Goal: Task Accomplishment & Management: Manage account settings

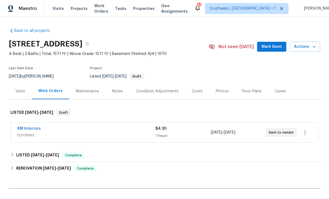
scroll to position [0, 0]
click at [72, 11] on span "Projects" at bounding box center [79, 9] width 17 height 6
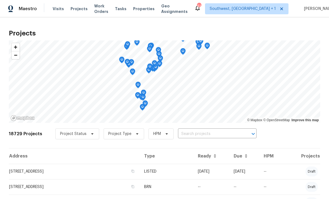
click at [203, 137] on input "text" at bounding box center [209, 134] width 63 height 9
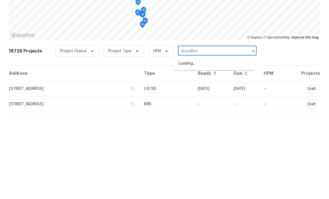
type input "woodborn"
click at [218, 142] on li "[STREET_ADDRESS]" at bounding box center [214, 146] width 80 height 9
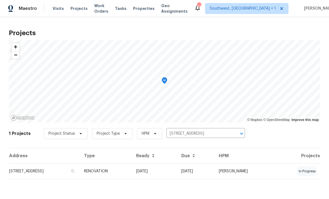
click at [177, 175] on td "[DATE]" at bounding box center [154, 171] width 45 height 15
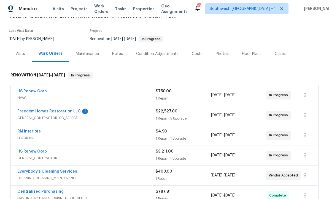
scroll to position [38, 0]
click at [114, 56] on div "Notes" at bounding box center [118, 53] width 24 height 16
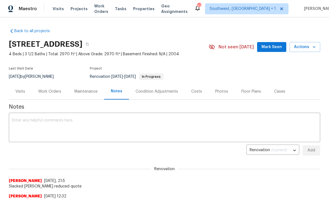
click at [201, 121] on textarea at bounding box center [164, 128] width 305 height 19
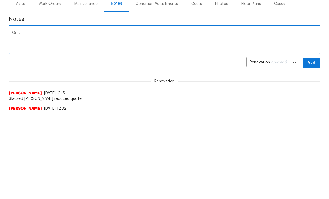
type textarea "Gr"
type textarea "Granite install scheduled for [DATE]"
click at [314, 147] on span "Add" at bounding box center [311, 150] width 9 height 7
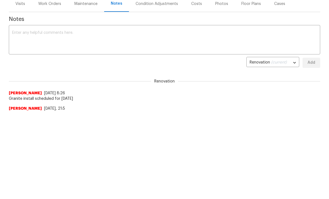
scroll to position [88, 0]
